Goal: Find specific page/section: Find specific page/section

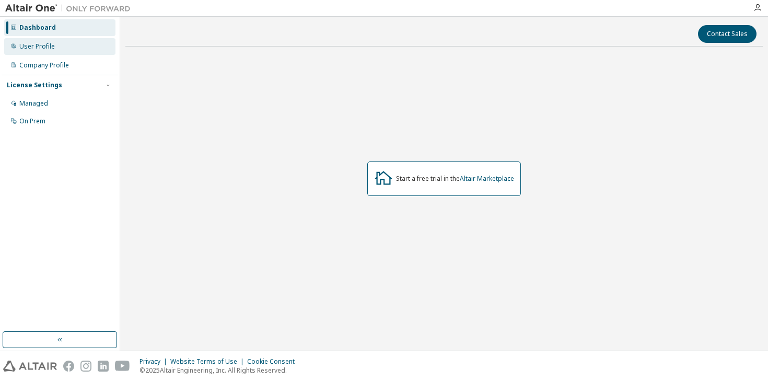
click at [66, 44] on div "User Profile" at bounding box center [59, 46] width 111 height 17
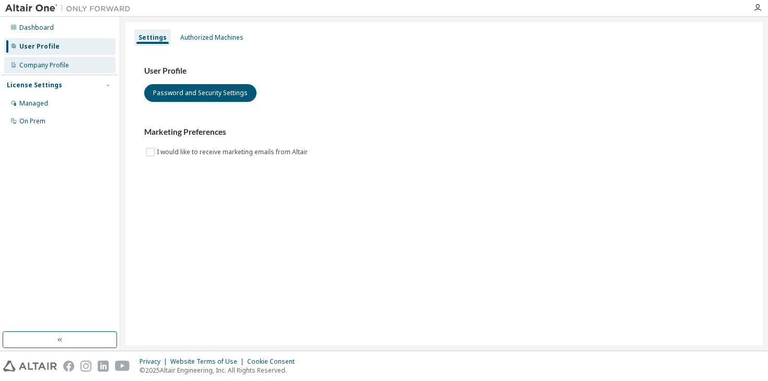
click at [57, 63] on div "Company Profile" at bounding box center [44, 65] width 50 height 8
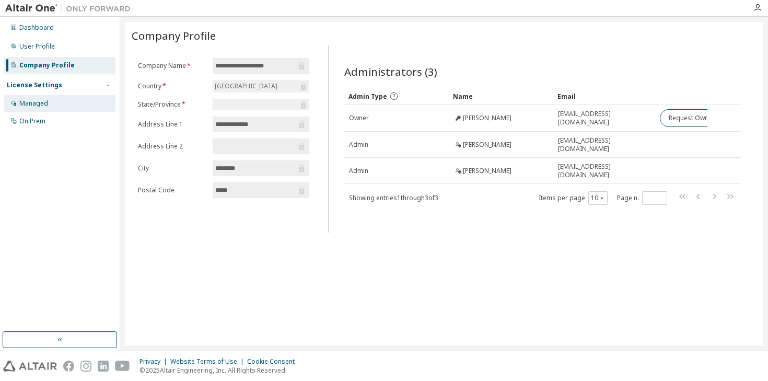
click at [50, 101] on div "Managed" at bounding box center [59, 103] width 111 height 17
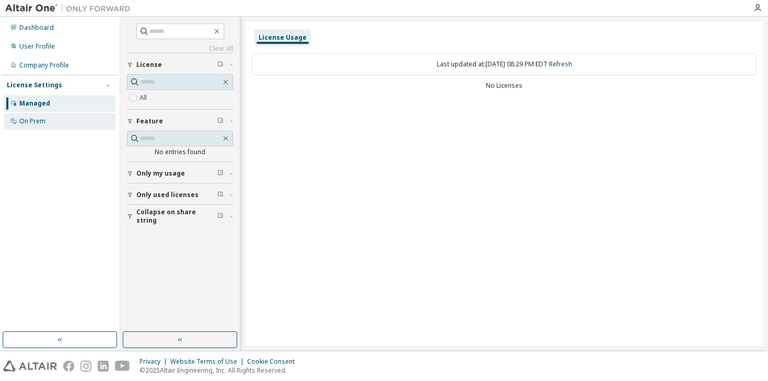
click at [44, 118] on div "On Prem" at bounding box center [32, 121] width 26 height 8
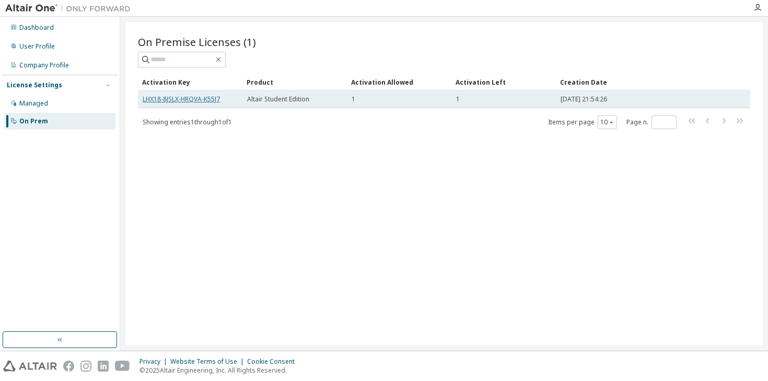
click at [205, 99] on link "LHX18-8JSLX-HRQVA-K55J7" at bounding box center [181, 99] width 77 height 9
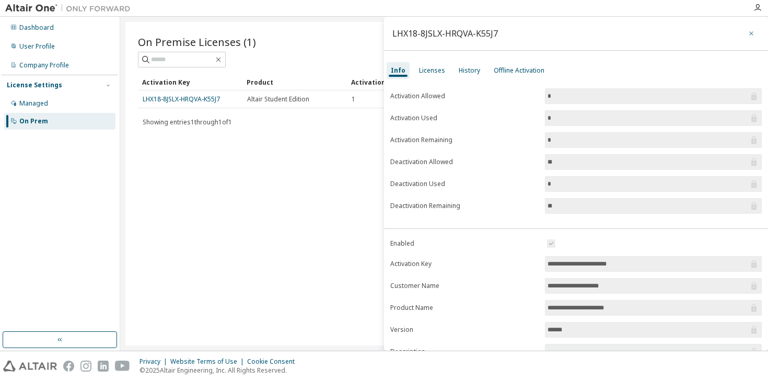
click at [748, 30] on icon "button" at bounding box center [751, 33] width 7 height 8
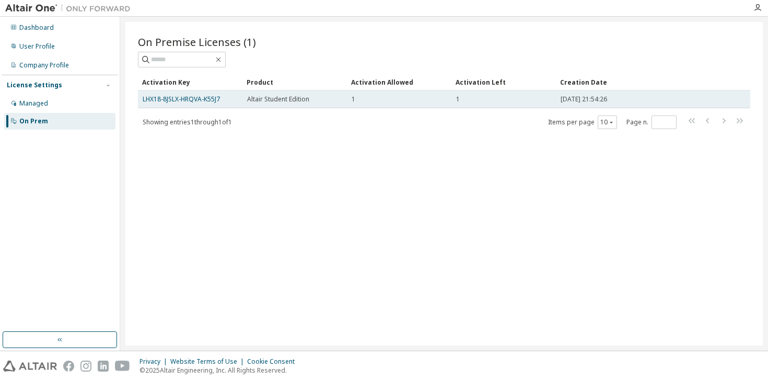
click at [222, 102] on div "LHX18-8JSLX-HRQVA-K55J7" at bounding box center [190, 99] width 95 height 8
click at [210, 100] on link "LHX18-8JSLX-HRQVA-K55J7" at bounding box center [181, 99] width 77 height 9
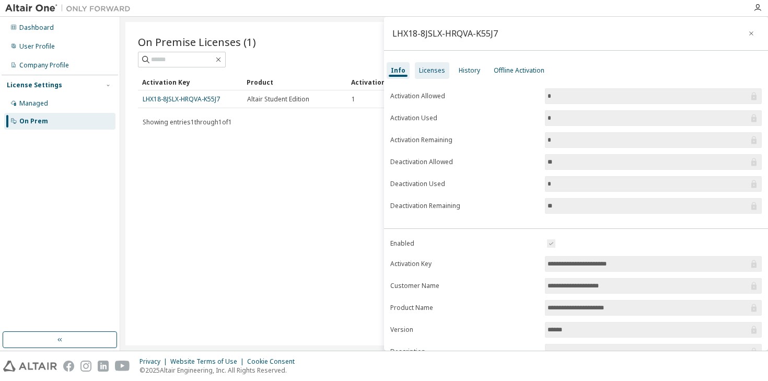
click at [434, 72] on div "Licenses" at bounding box center [432, 70] width 26 height 8
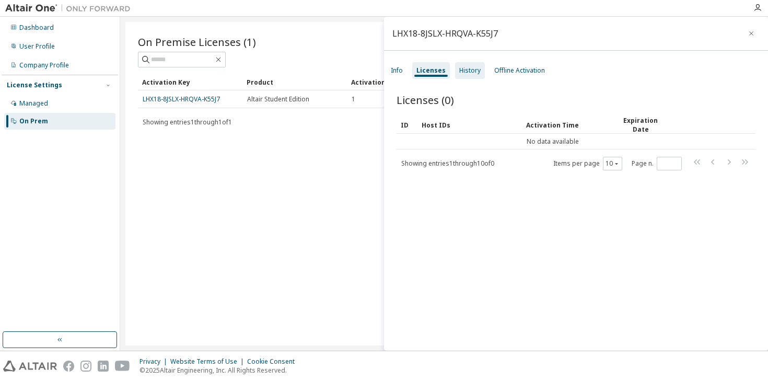
click at [468, 69] on div "History" at bounding box center [469, 70] width 21 height 8
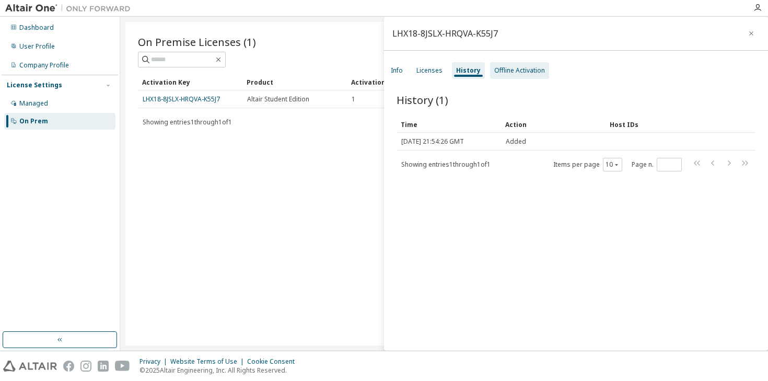
click at [520, 67] on div "Offline Activation" at bounding box center [519, 70] width 51 height 8
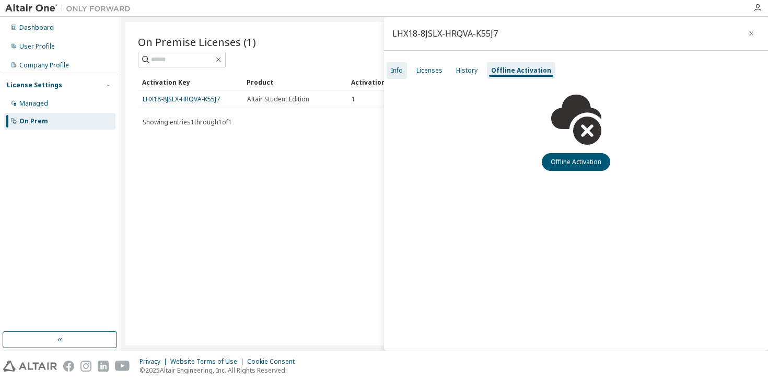
click at [399, 68] on div "Info" at bounding box center [397, 70] width 12 height 8
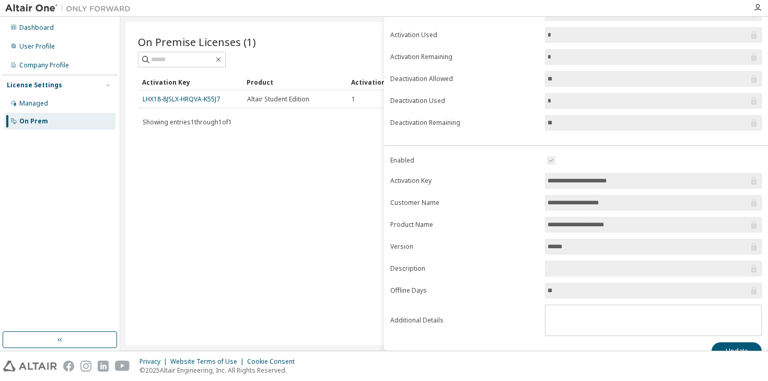
scroll to position [101, 0]
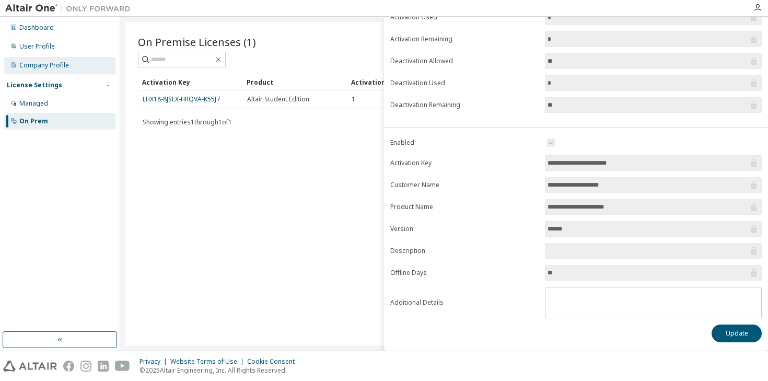
click at [82, 65] on div "Company Profile" at bounding box center [59, 65] width 111 height 17
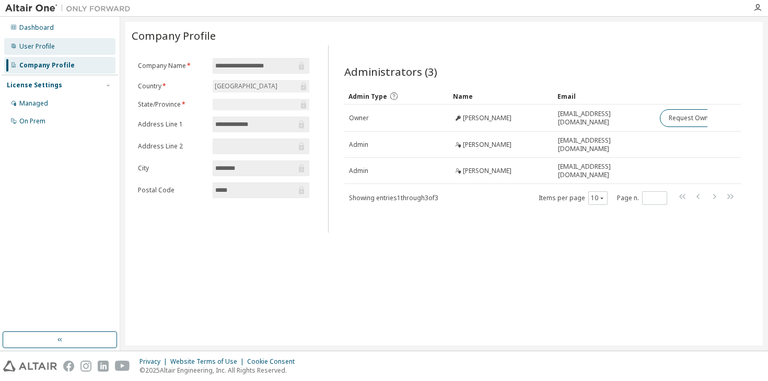
click at [89, 47] on div "User Profile" at bounding box center [59, 46] width 111 height 17
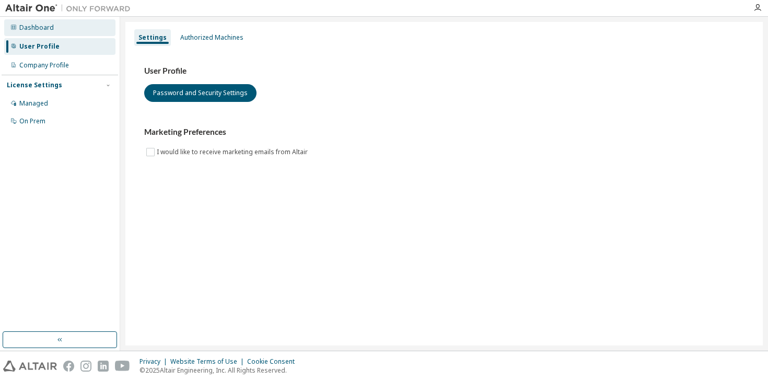
click at [87, 27] on div "Dashboard" at bounding box center [59, 27] width 111 height 17
